Goal: Find specific page/section: Find specific page/section

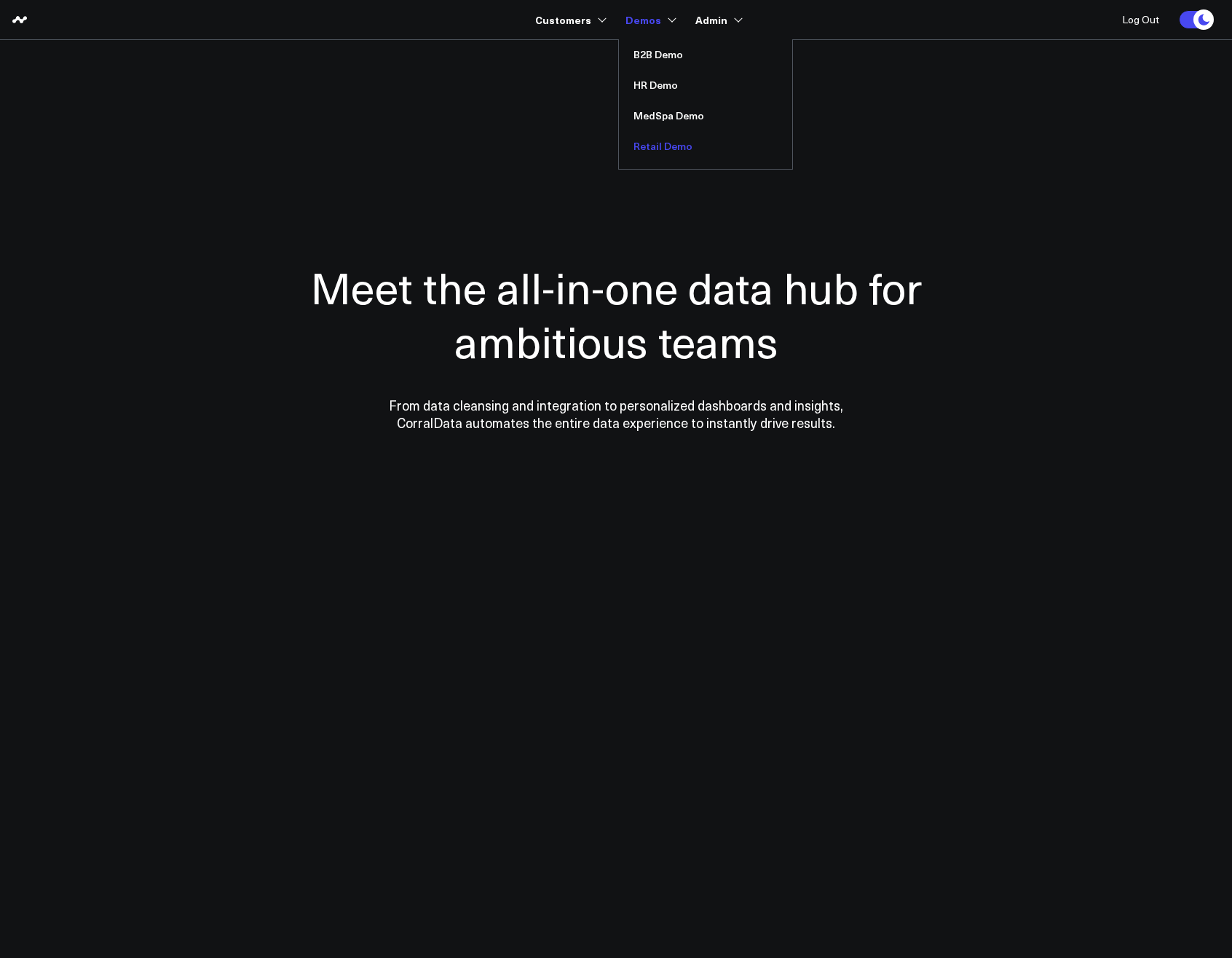
click at [655, 145] on link "Retail Demo" at bounding box center [705, 146] width 173 height 30
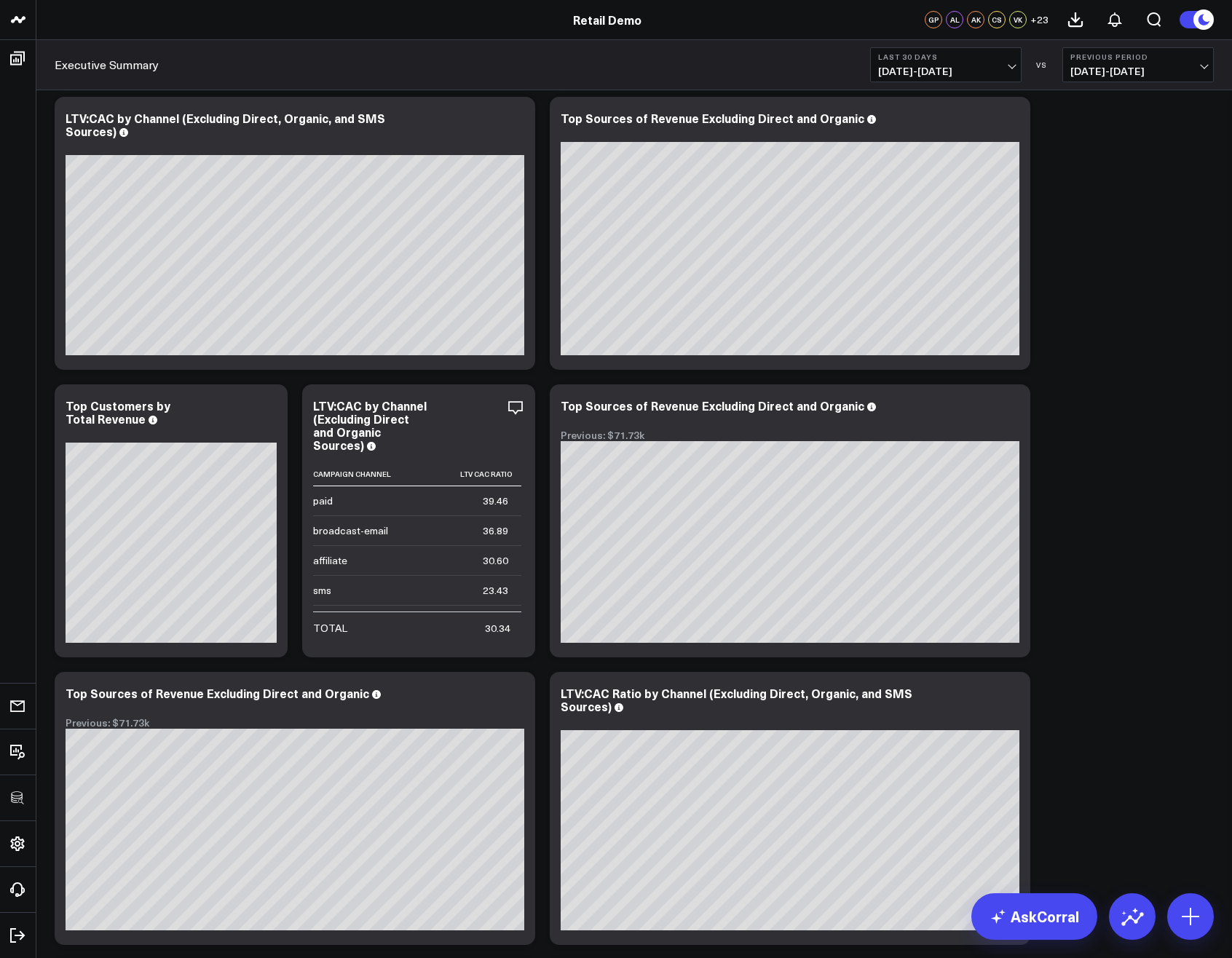
scroll to position [2212, 0]
